Goal: Information Seeking & Learning: Learn about a topic

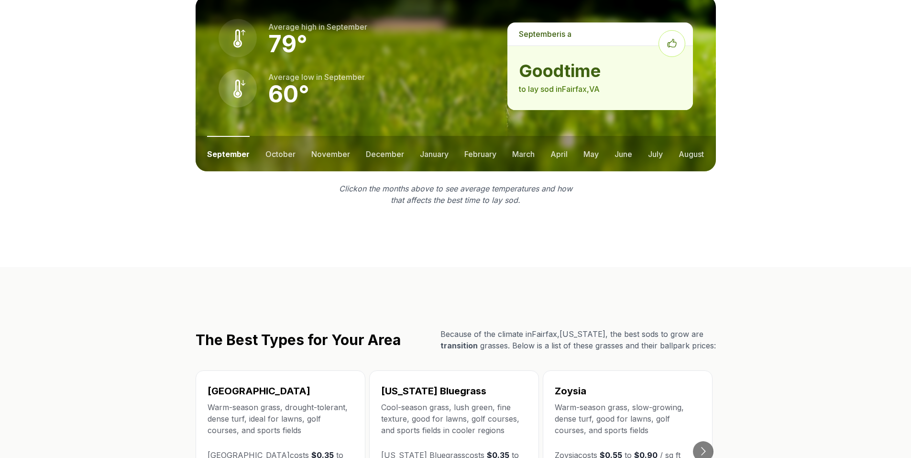
scroll to position [1435, 0]
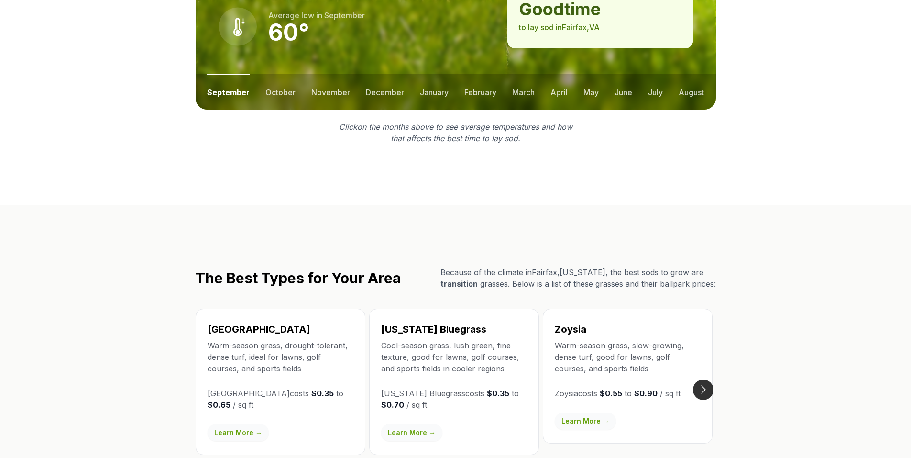
click at [705, 379] on button "Go to next slide" at bounding box center [703, 389] width 21 height 21
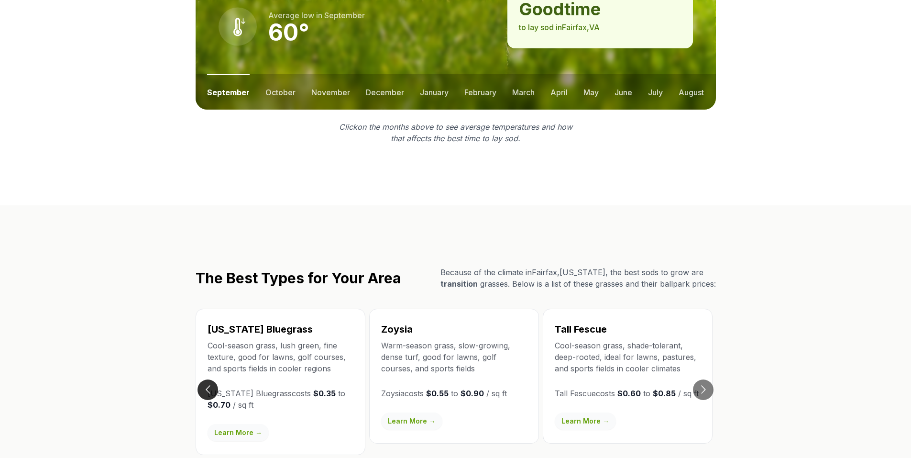
click at [200, 379] on button "Go to previous slide" at bounding box center [208, 389] width 21 height 21
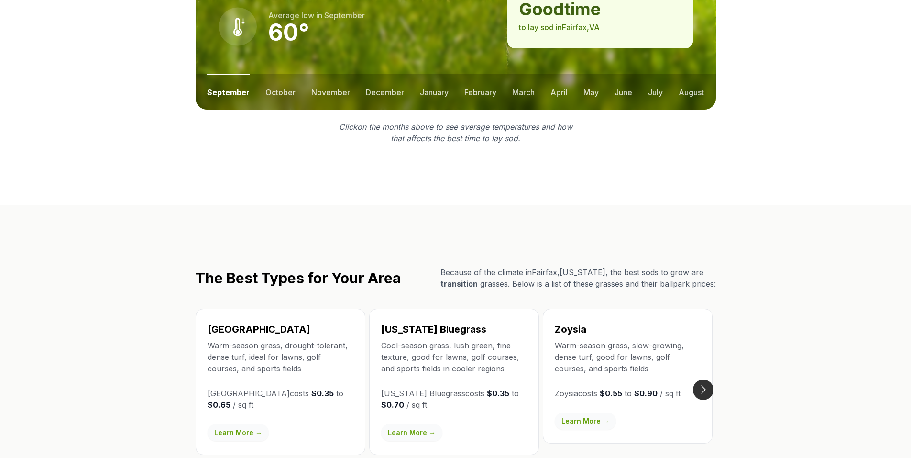
drag, startPoint x: 698, startPoint y: 349, endPoint x: 703, endPoint y: 352, distance: 5.6
click at [698, 379] on button "Go to next slide" at bounding box center [703, 389] width 21 height 21
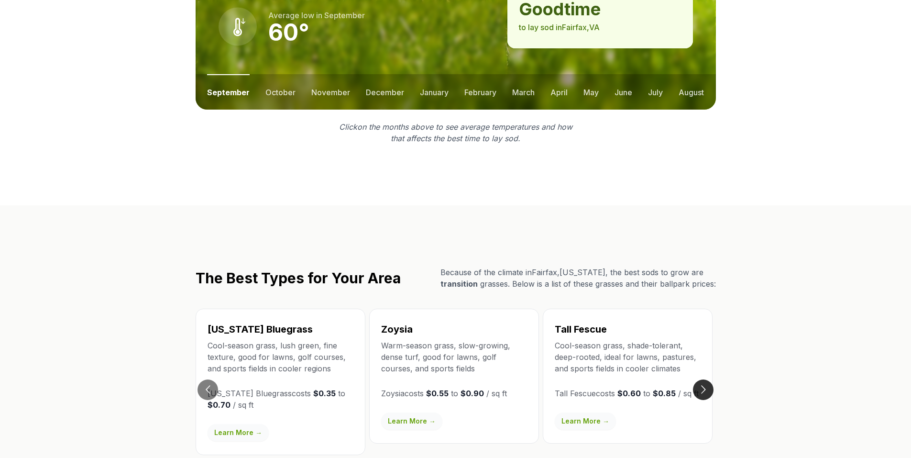
click at [704, 379] on button "Go to next slide" at bounding box center [703, 389] width 21 height 21
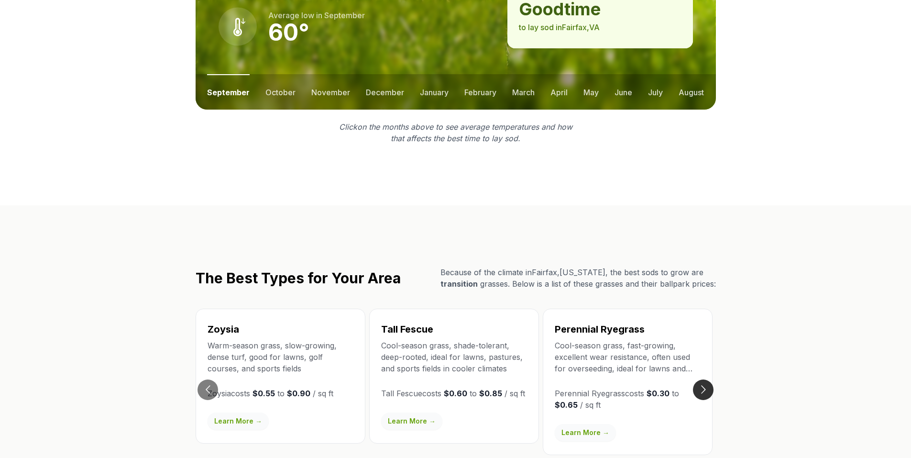
click at [704, 379] on button "Go to next slide" at bounding box center [703, 389] width 21 height 21
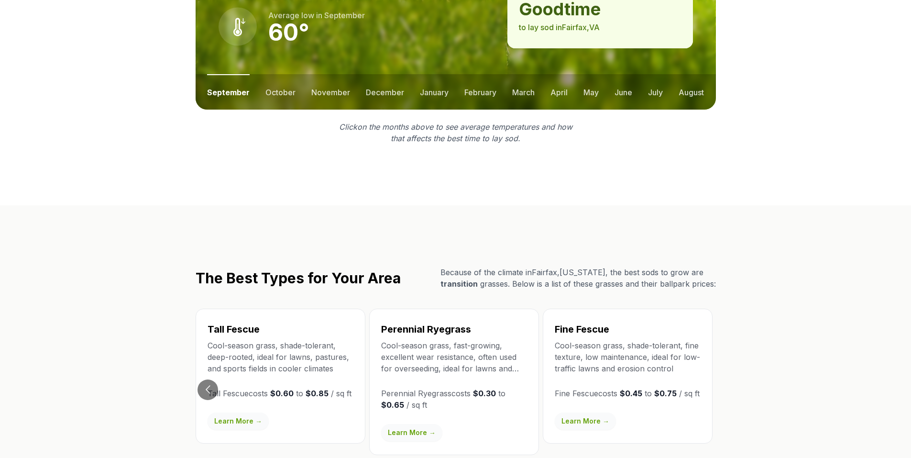
click at [400, 424] on link "Learn More →" at bounding box center [411, 432] width 61 height 17
